Goal: Information Seeking & Learning: Learn about a topic

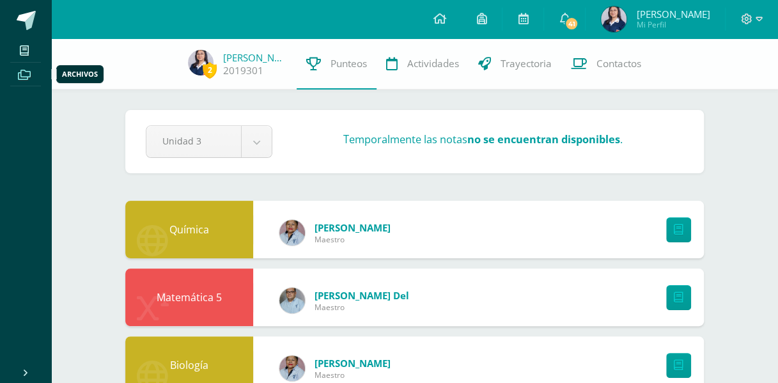
click at [24, 67] on span at bounding box center [24, 73] width 29 height 17
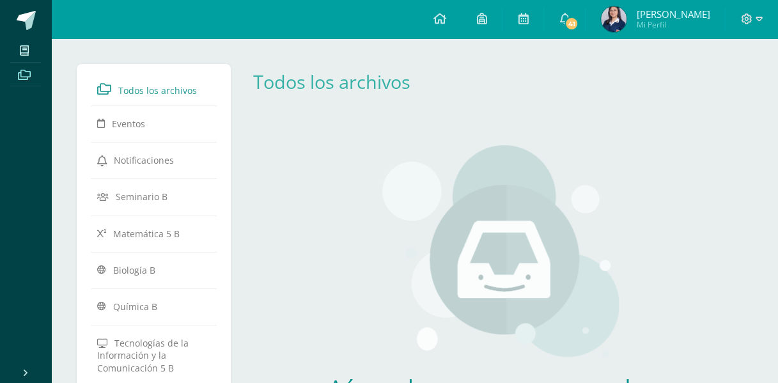
scroll to position [391, 0]
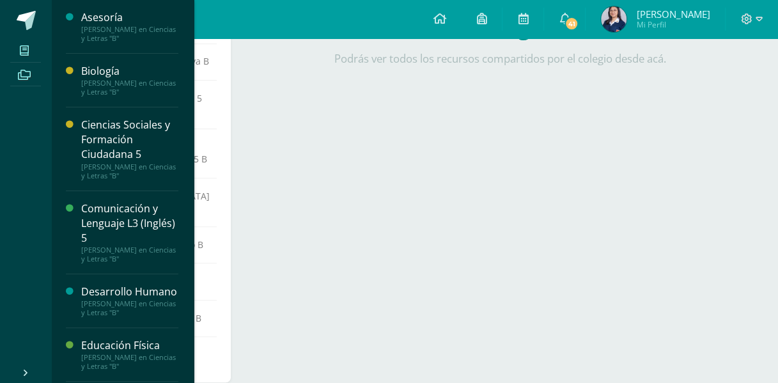
click at [28, 51] on icon at bounding box center [24, 50] width 9 height 10
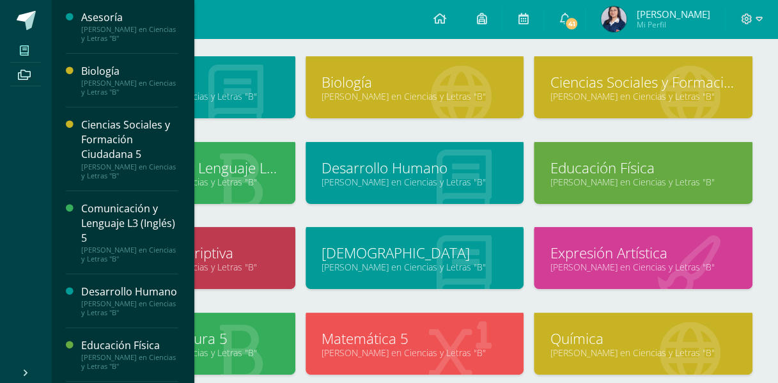
scroll to position [82, 0]
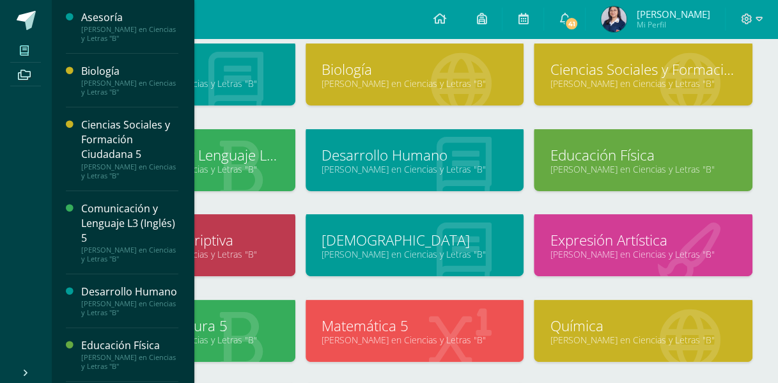
click at [414, 22] on div "Configuración Cerrar sesión Marian Sofia Mi Perfil 41 41 Avisos 576 avisos sin …" at bounding box center [414, 19] width 727 height 38
click at [216, 16] on div "Configuración Cerrar sesión Marian Sofia Mi Perfil 41 41 Avisos 576 avisos sin …" at bounding box center [414, 19] width 727 height 38
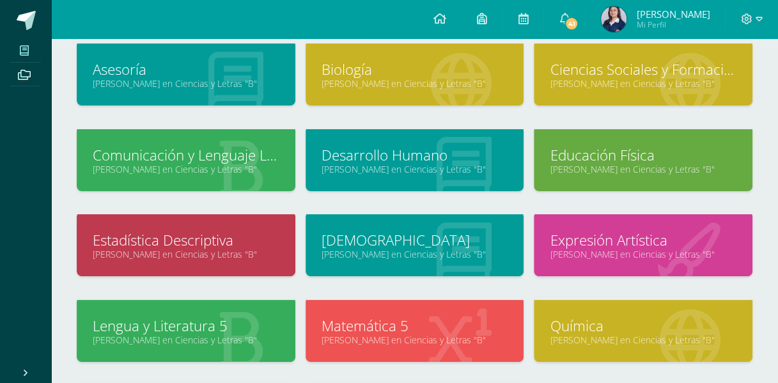
click at [26, 47] on icon at bounding box center [24, 50] width 9 height 10
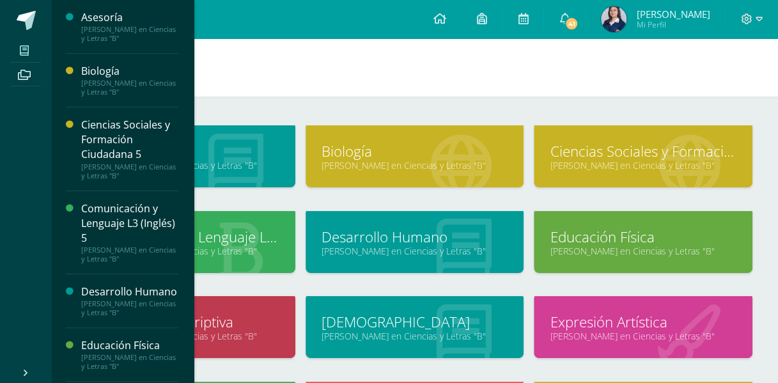
click at [227, 238] on link "Comunicación y Lenguaje L3 (Inglés) 5" at bounding box center [186, 237] width 187 height 20
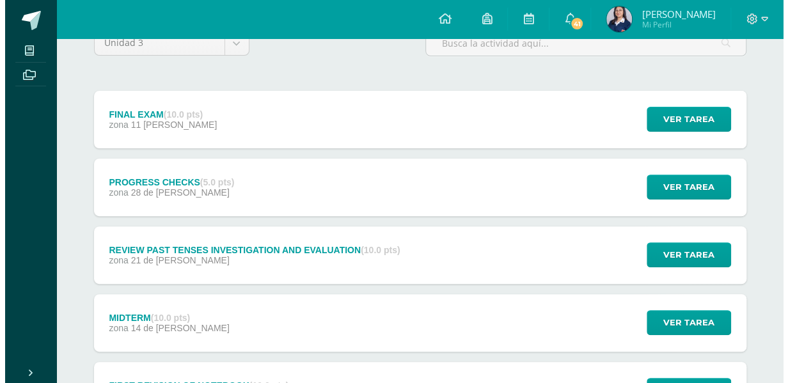
scroll to position [127, 0]
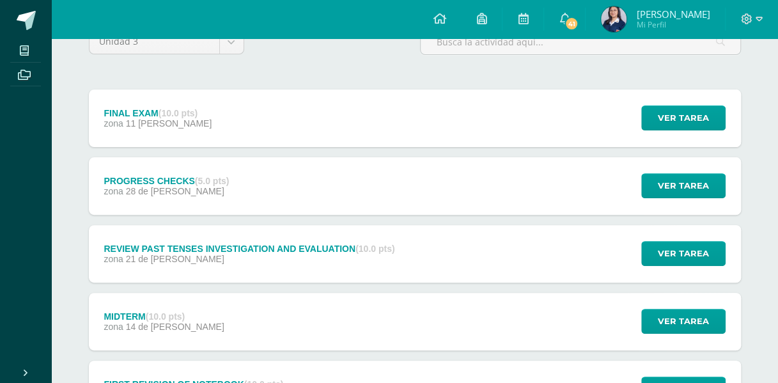
click at [272, 191] on div "PROGRESS CHECKS (5.0 pts) zona 28 de [PERSON_NAME] Ver tarea PROGRESS CHECKS Co…" at bounding box center [415, 186] width 652 height 58
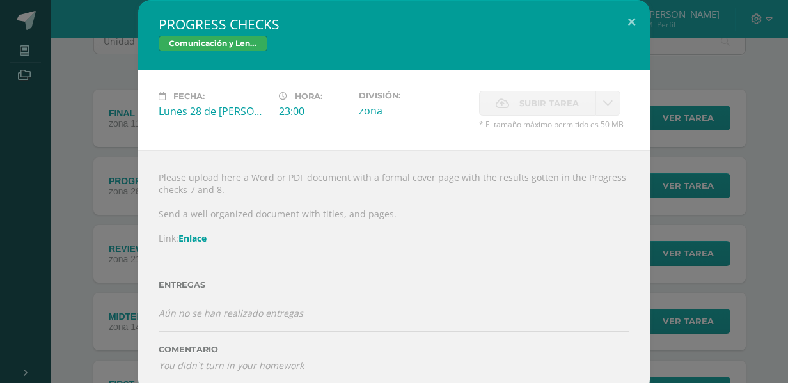
click at [193, 239] on link "Enlace" at bounding box center [192, 238] width 28 height 12
